Goal: Transaction & Acquisition: Purchase product/service

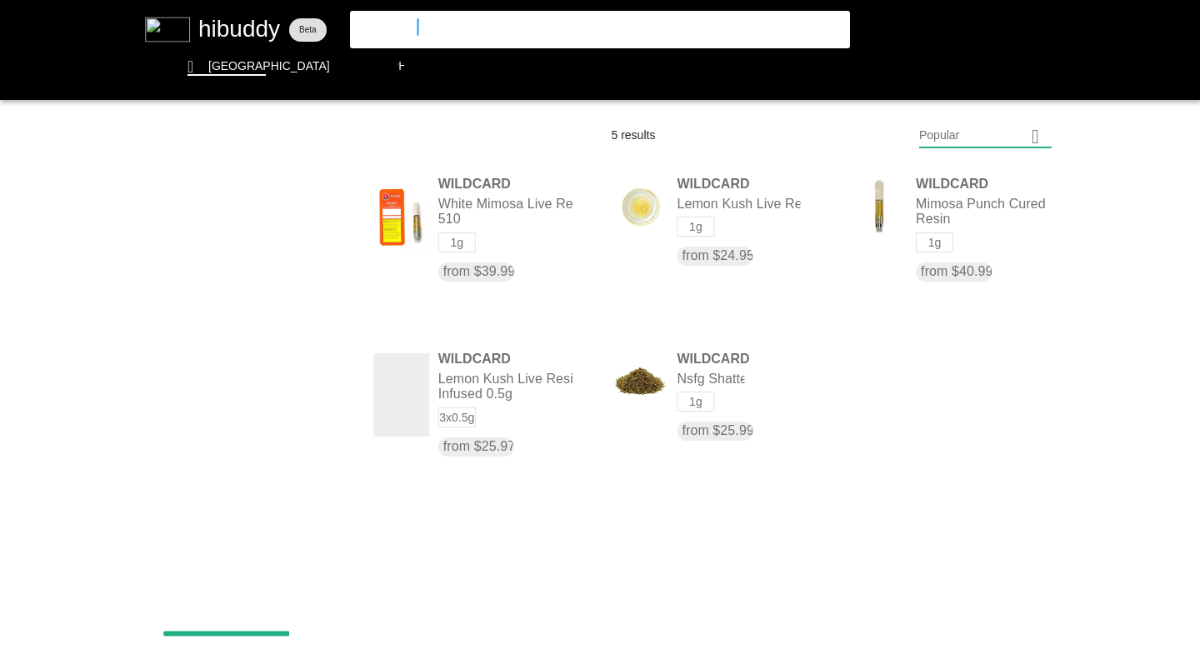
type input "simply bare"
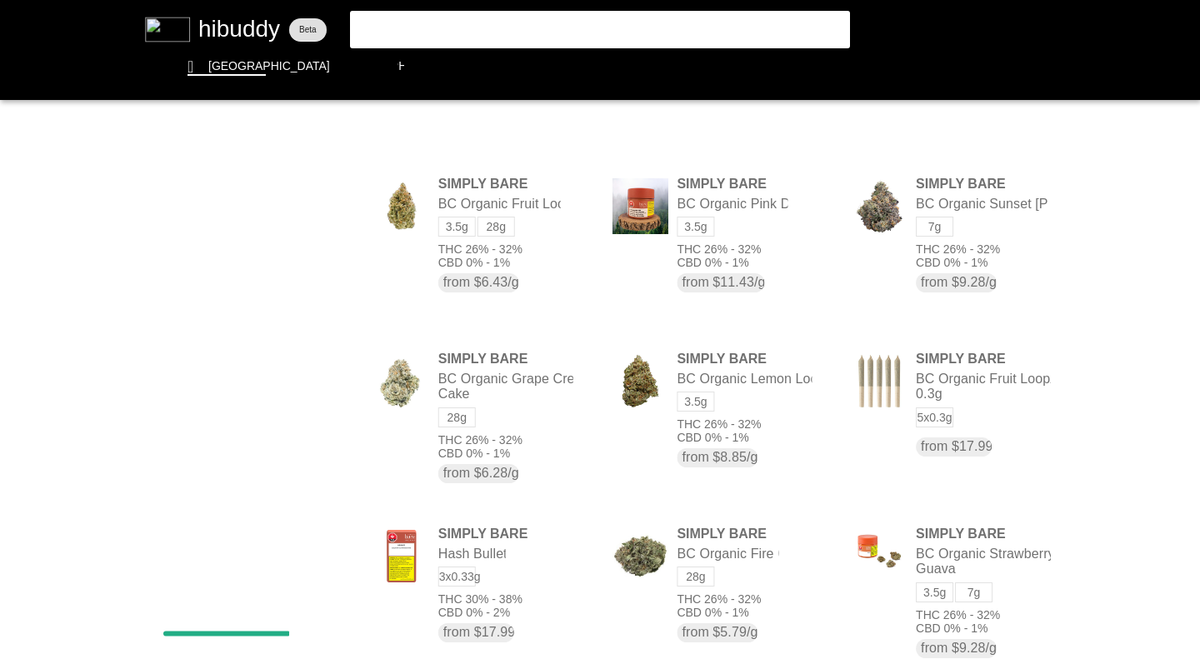
click at [944, 138] on flt-glass-pane at bounding box center [600, 332] width 1200 height 664
click at [940, 251] on flt-glass-pane at bounding box center [600, 332] width 1200 height 664
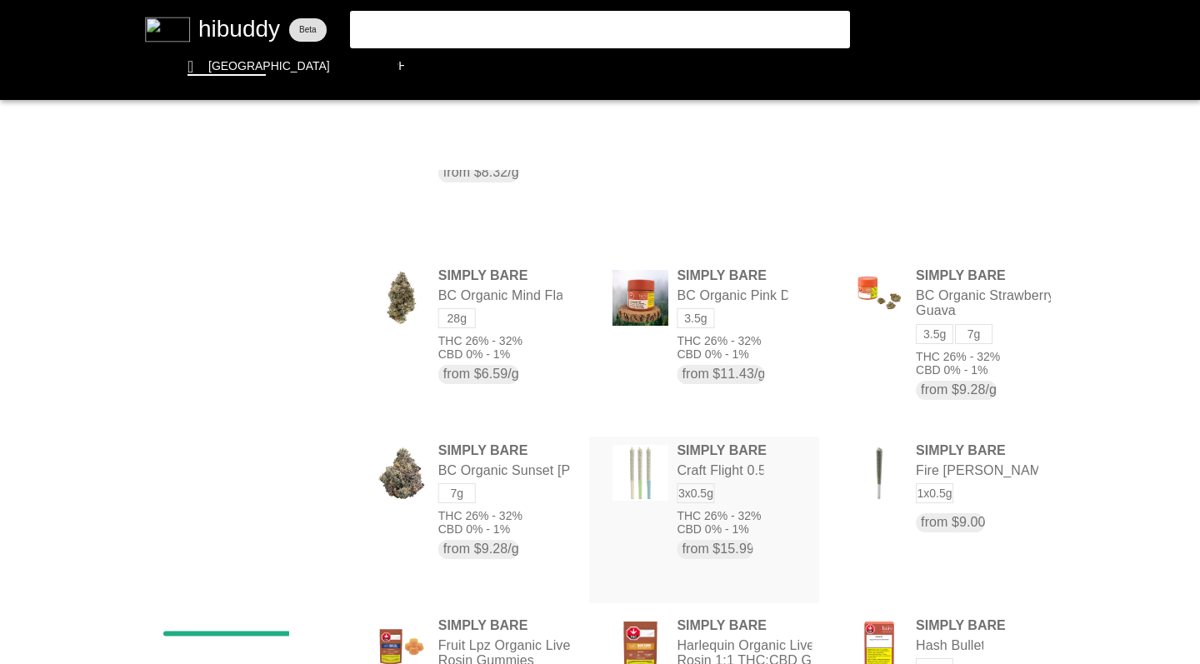
click at [941, 202] on flt-glass-pane at bounding box center [600, 332] width 1200 height 664
